Goal: Book appointment/travel/reservation

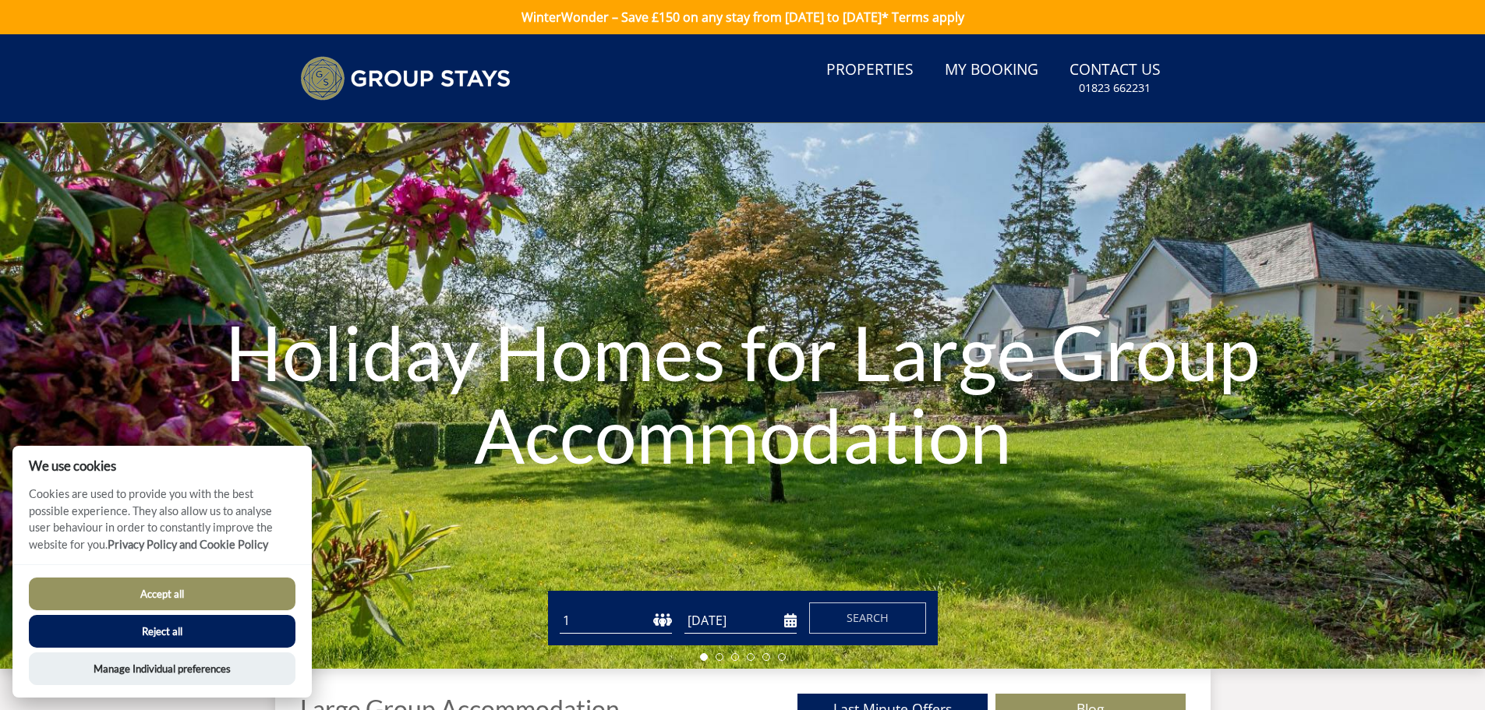
click at [646, 621] on select "1 2 3 4 5 6 7 8 9 10 11 12 13 14 15 16 17 18 19 20 21 22 23 24 25 26 27 28 29 3…" at bounding box center [616, 621] width 112 height 26
select select "20"
click at [560, 608] on select "1 2 3 4 5 6 7 8 9 10 11 12 13 14 15 16 17 18 19 20 21 22 23 24 25 26 27 28 29 3…" at bounding box center [616, 621] width 112 height 26
click at [143, 598] on button "Accept all" at bounding box center [162, 594] width 267 height 33
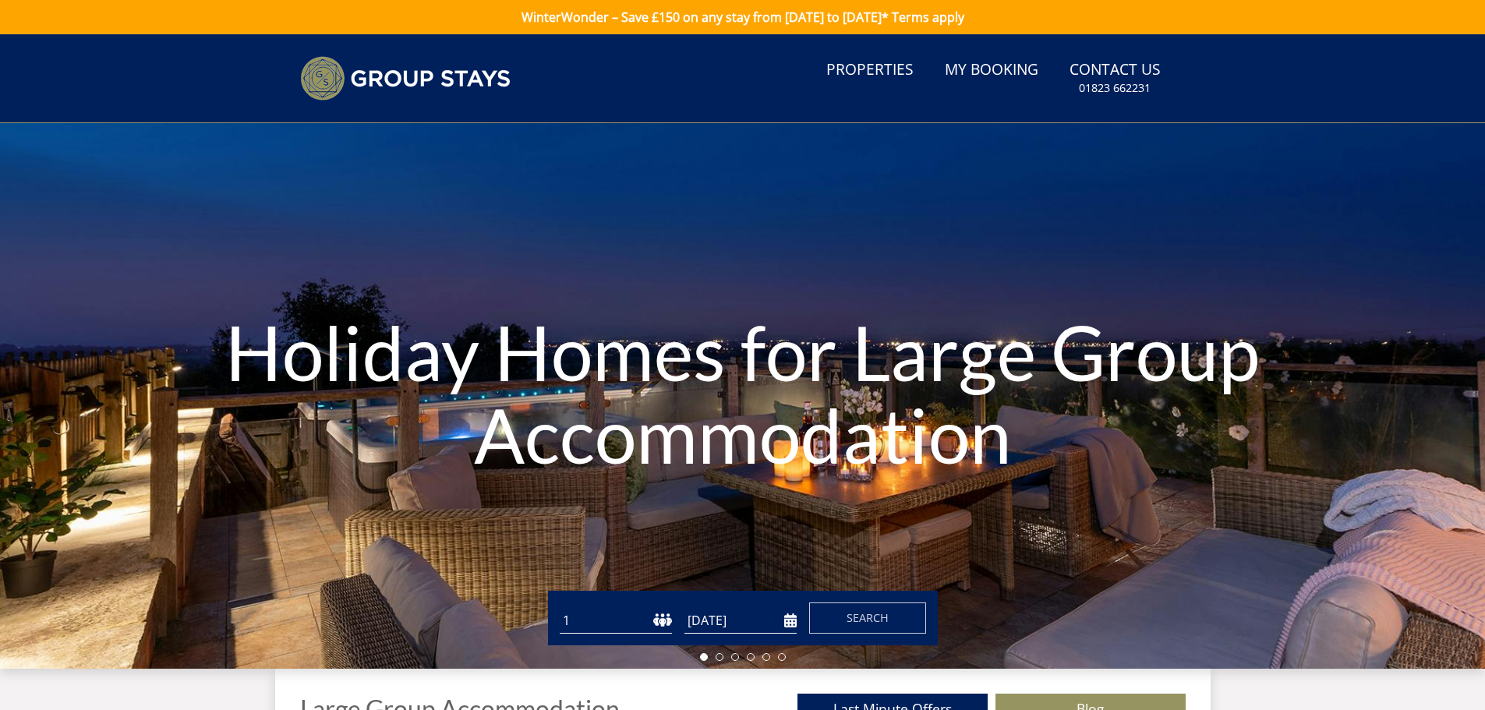
click at [714, 621] on input "[DATE]" at bounding box center [740, 621] width 112 height 26
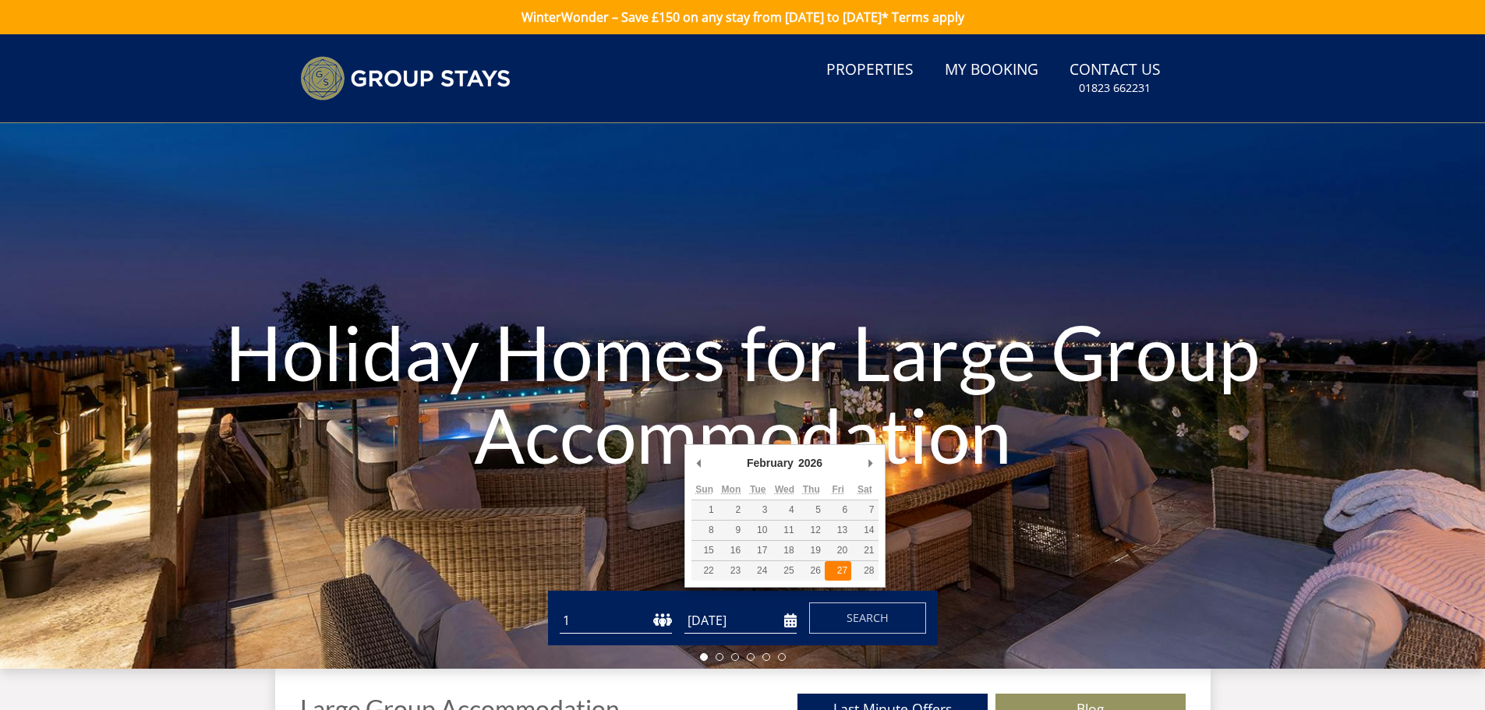
type input "27/02/2026"
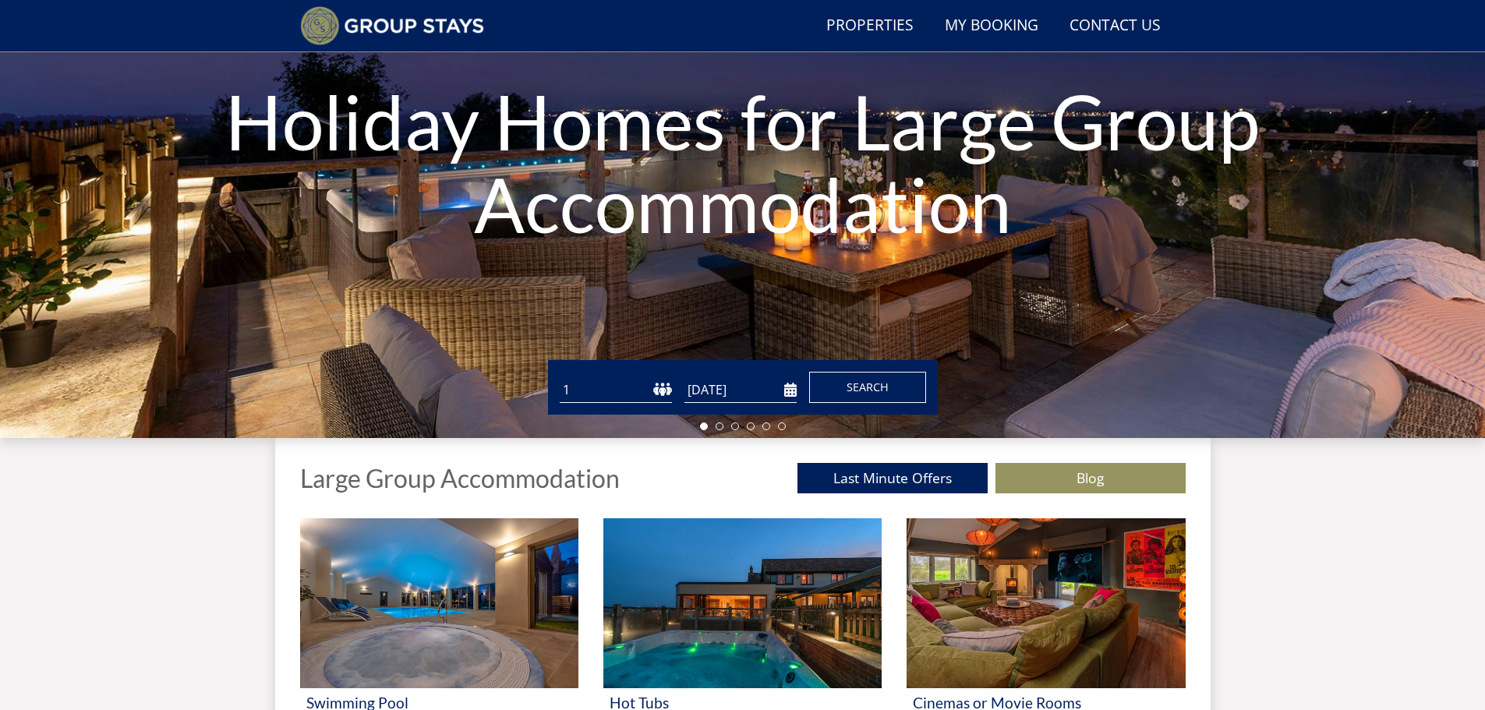
scroll to position [197, 0]
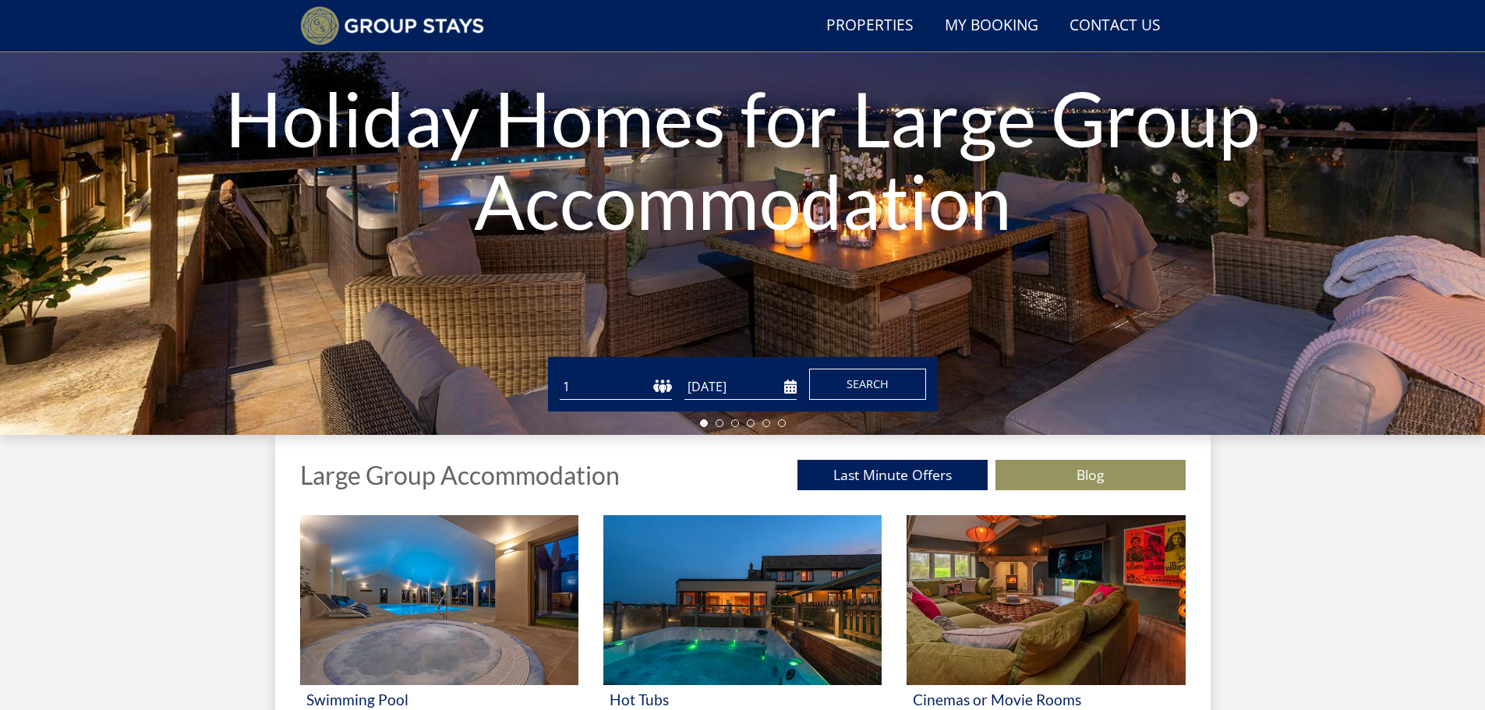
click at [847, 386] on span "Search" at bounding box center [868, 384] width 42 height 15
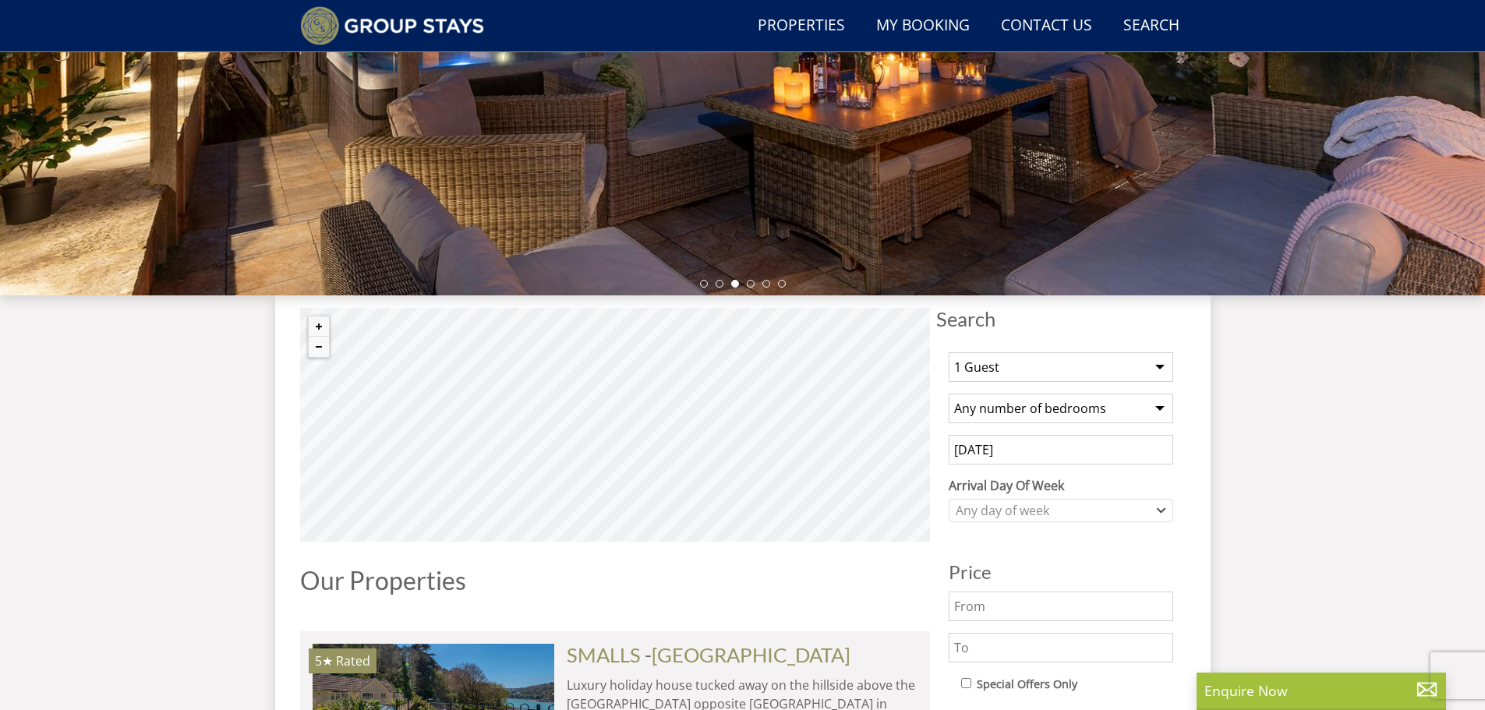
scroll to position [373, 0]
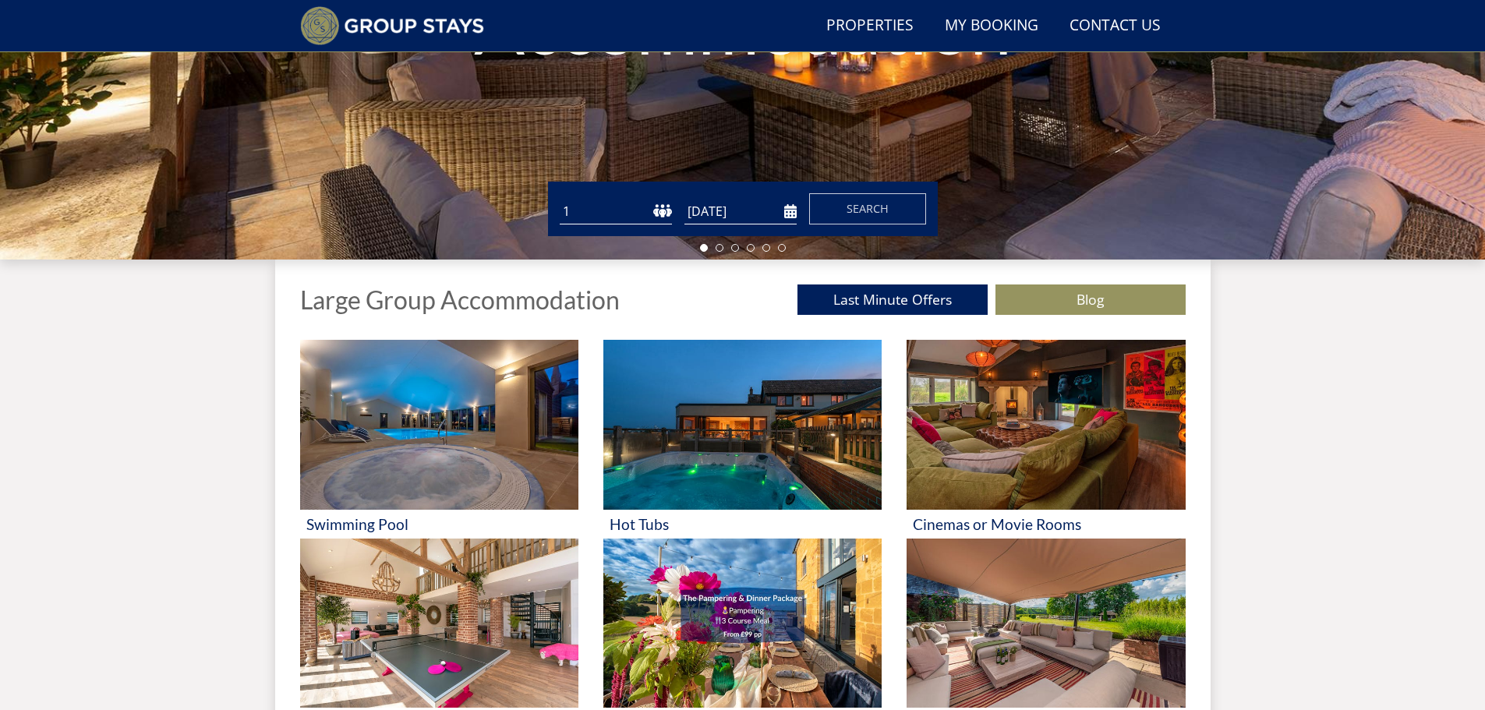
scroll to position [197, 0]
